Goal: Check status: Check status

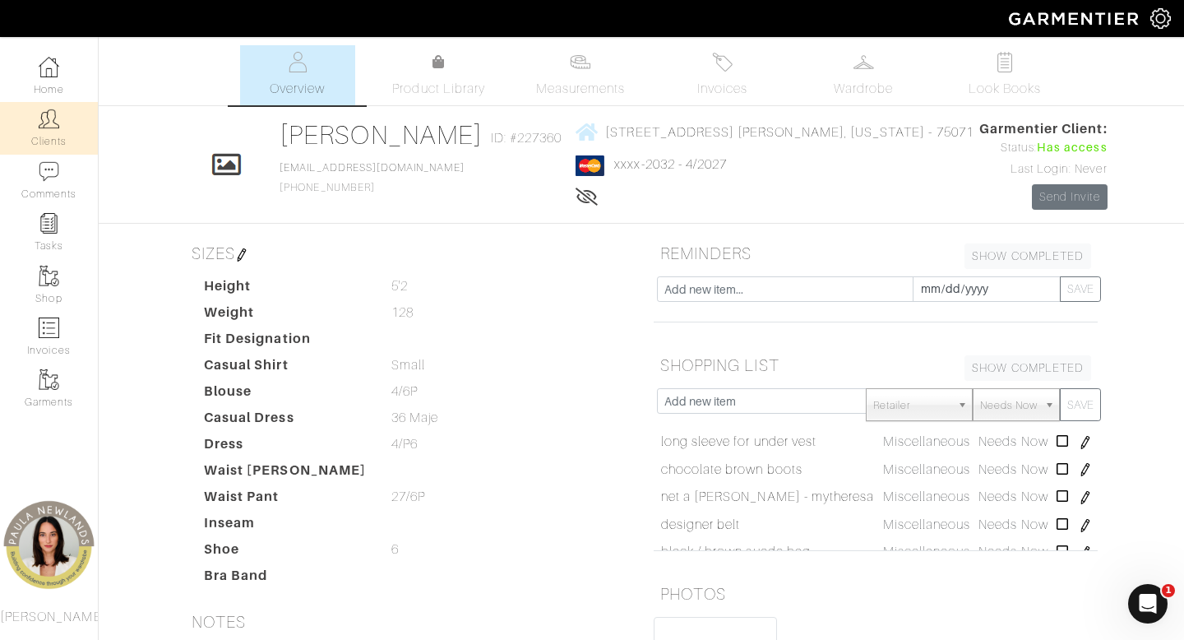
click at [24, 129] on link "Clients" at bounding box center [49, 128] width 98 height 52
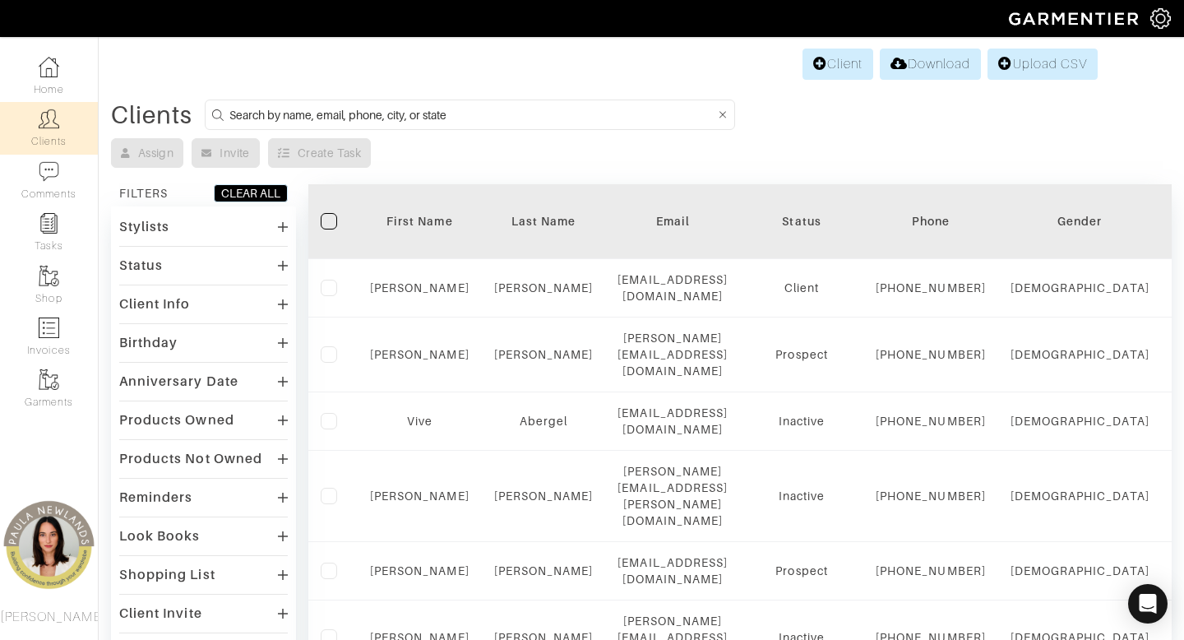
click at [424, 118] on input at bounding box center [472, 114] width 486 height 21
type input "[PERSON_NAME]"
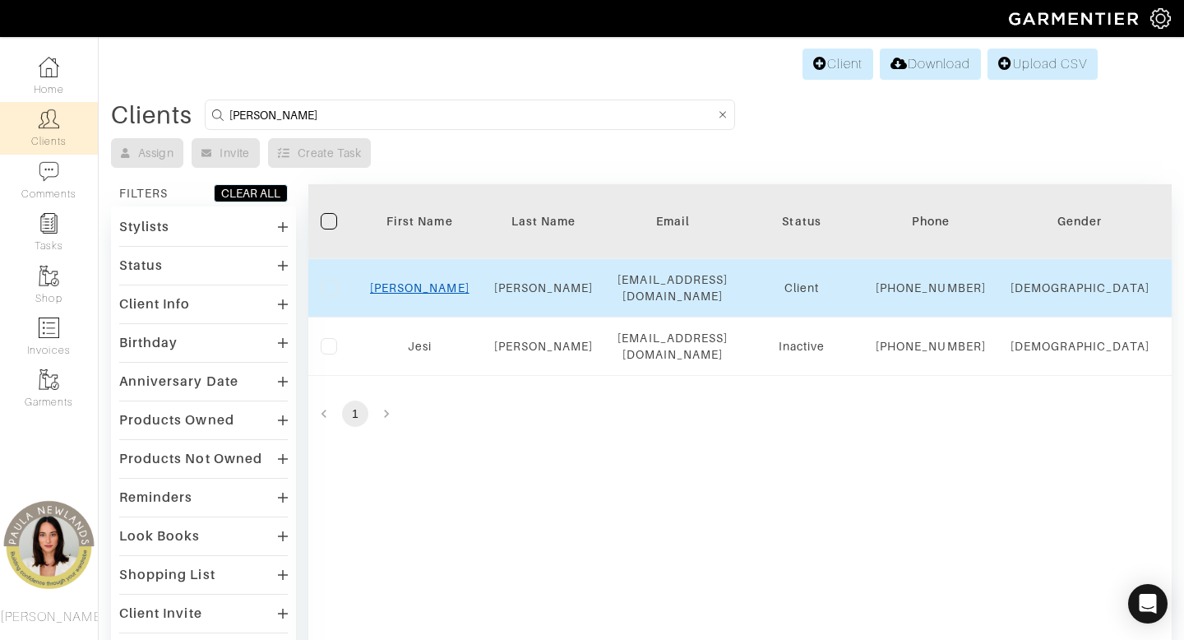
click at [425, 292] on link "[PERSON_NAME]" at bounding box center [419, 287] width 99 height 13
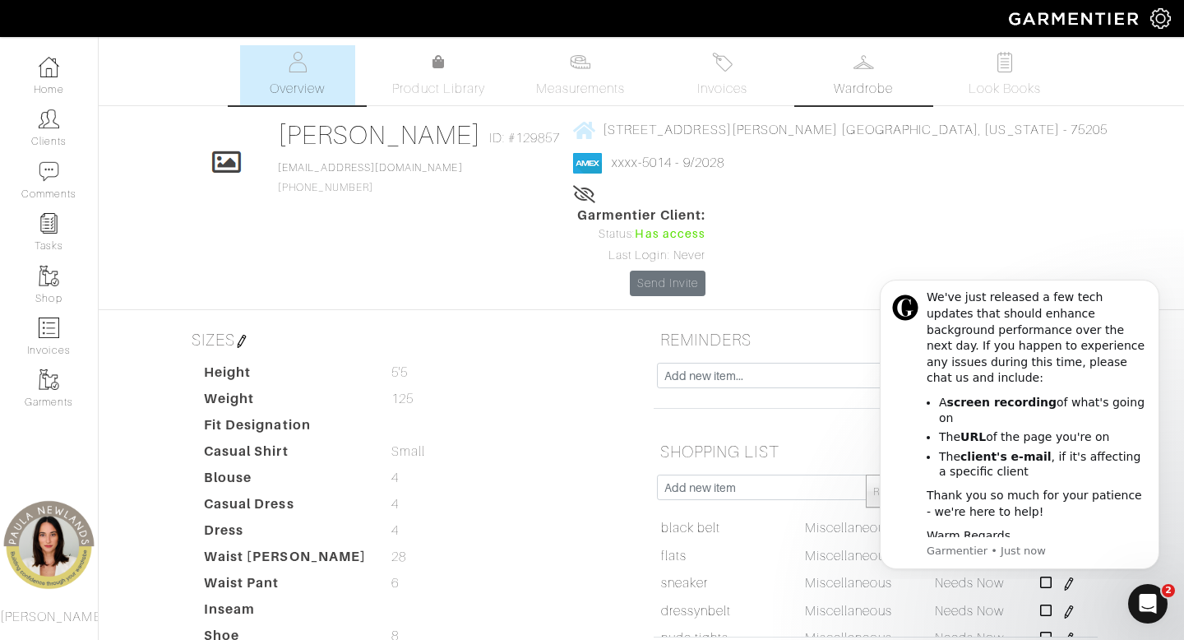
click at [866, 61] on img at bounding box center [863, 62] width 21 height 21
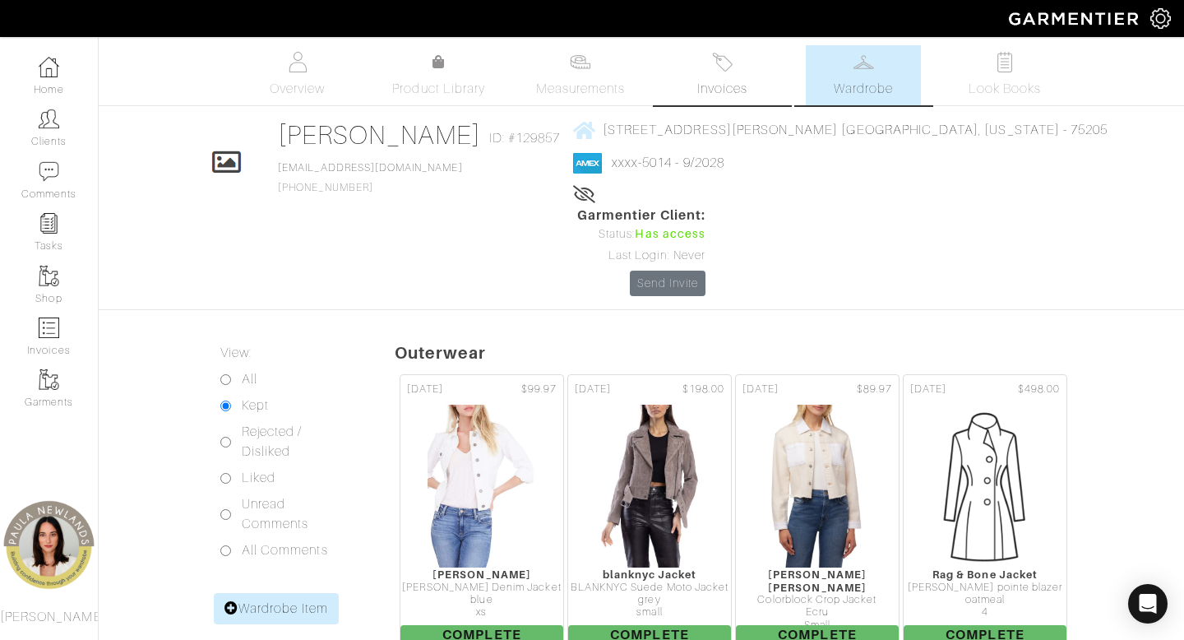
click at [718, 79] on span "Invoices" at bounding box center [722, 89] width 50 height 20
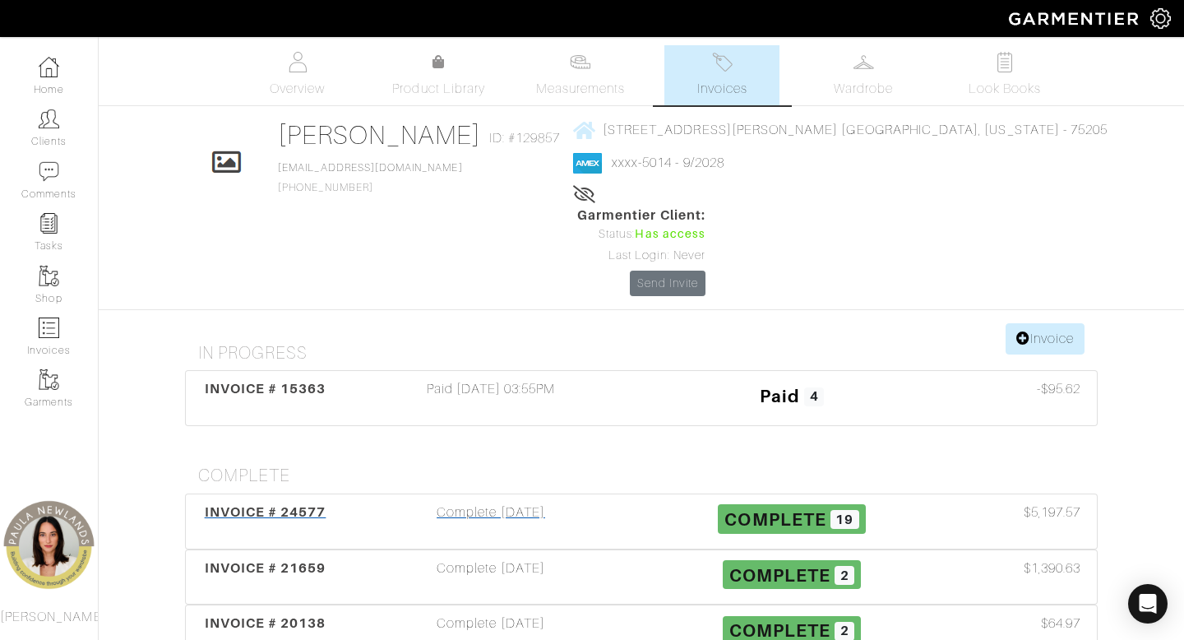
click at [469, 502] on div "Complete [DATE]" at bounding box center [490, 521] width 301 height 38
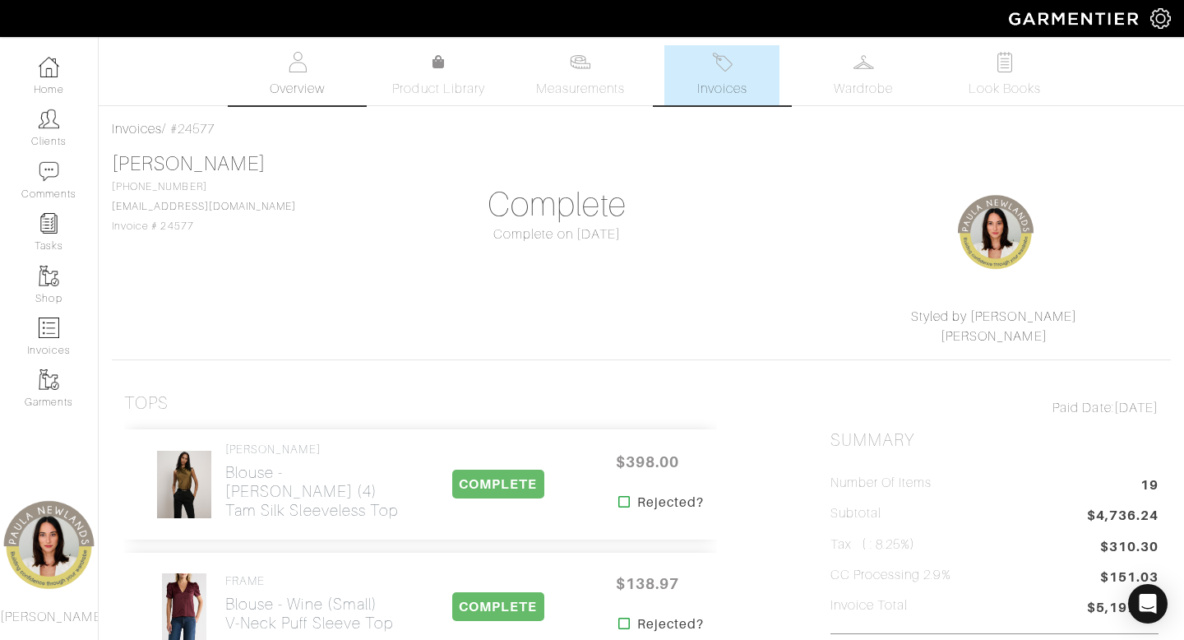
click at [294, 76] on link "Overview" at bounding box center [297, 75] width 115 height 60
